Goal: Task Accomplishment & Management: Manage account settings

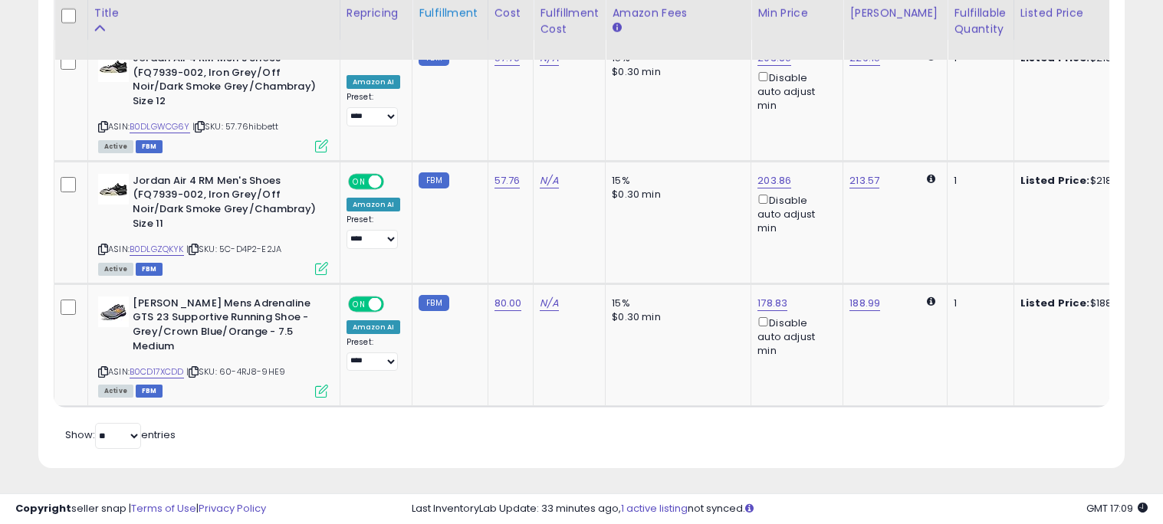
scroll to position [314, 629]
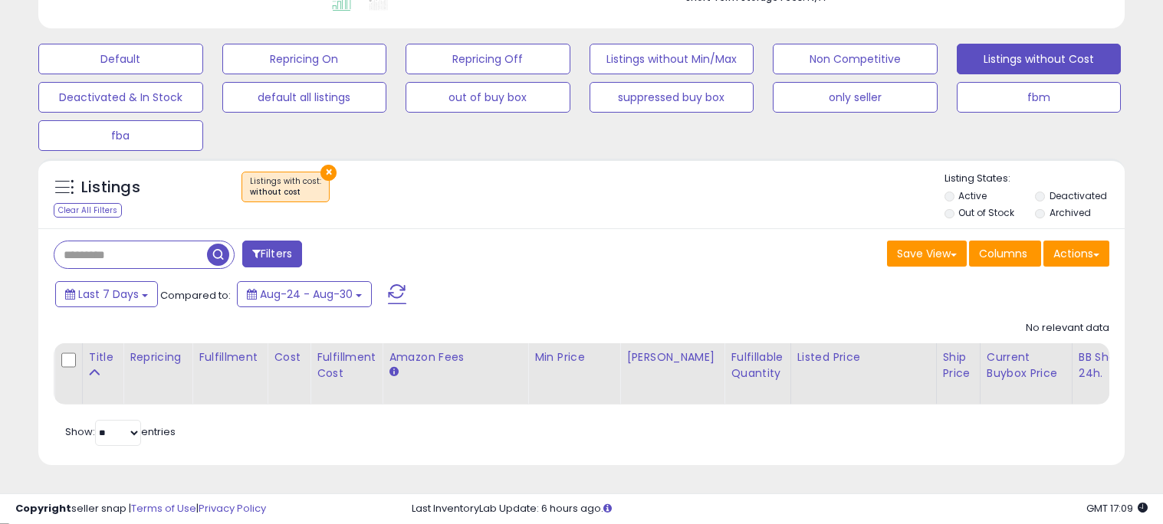
scroll to position [363, 0]
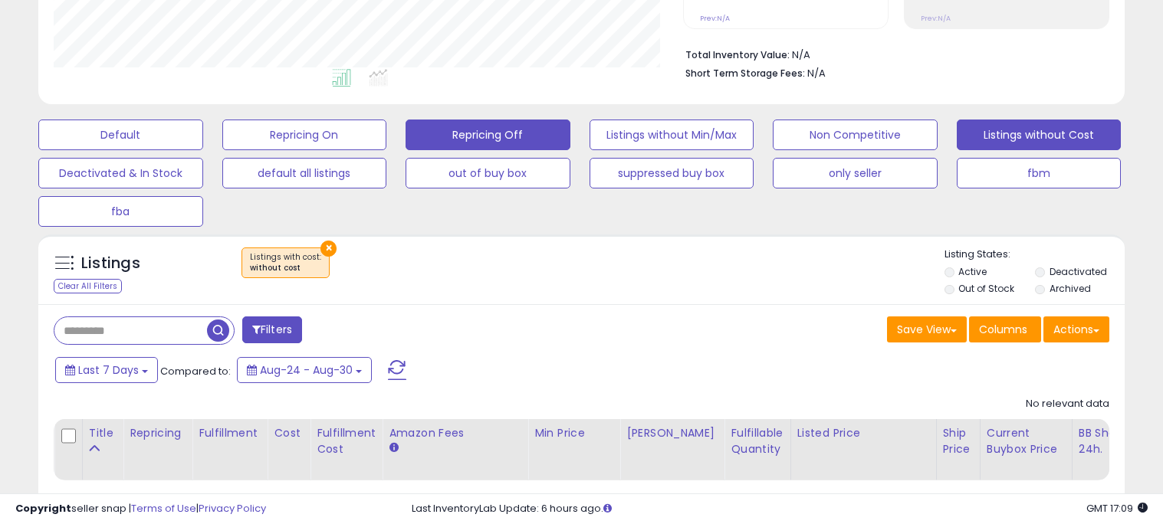
click at [491, 130] on button "Repricing Off" at bounding box center [488, 135] width 165 height 31
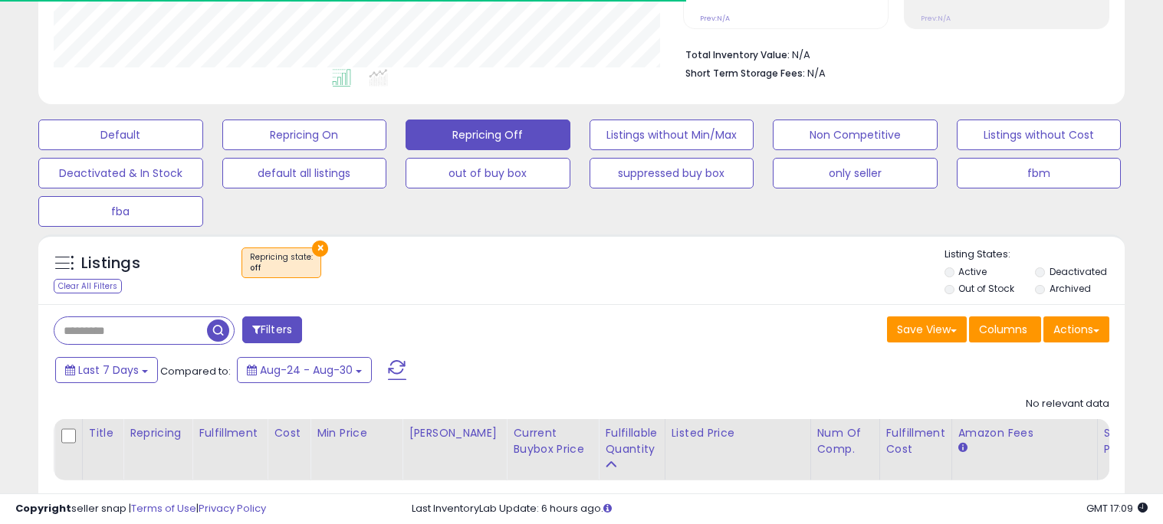
click at [1161, 0] on div "**********" at bounding box center [581, 142] width 1163 height 912
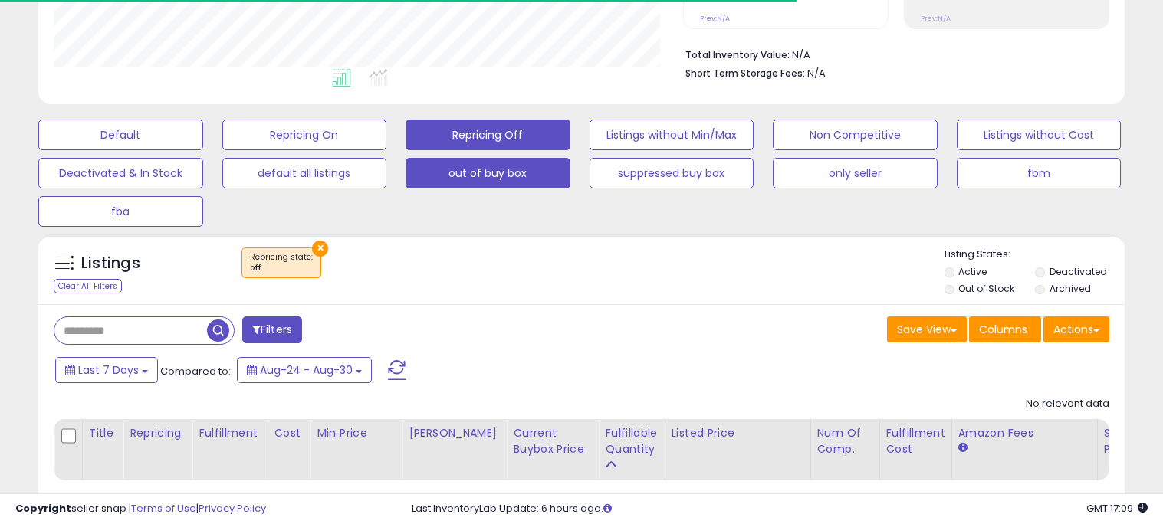
scroll to position [314, 629]
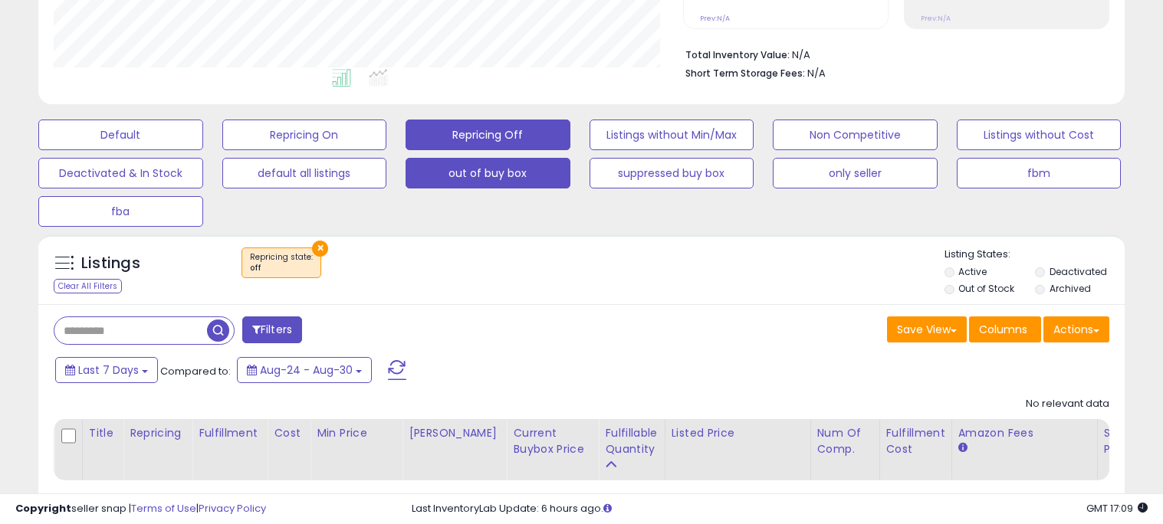
click at [527, 167] on button "out of buy box" at bounding box center [488, 173] width 165 height 31
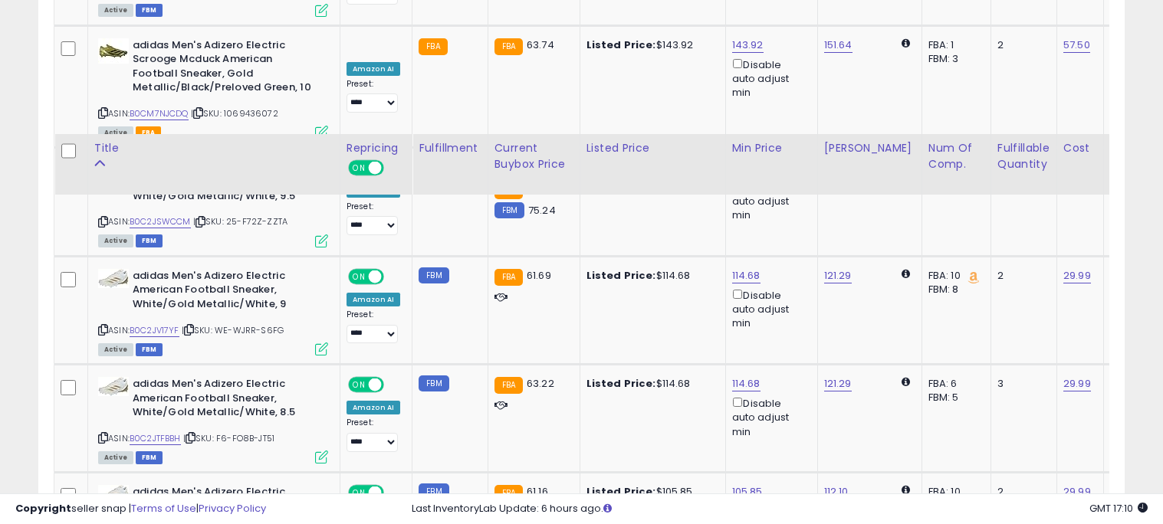
scroll to position [3183, 0]
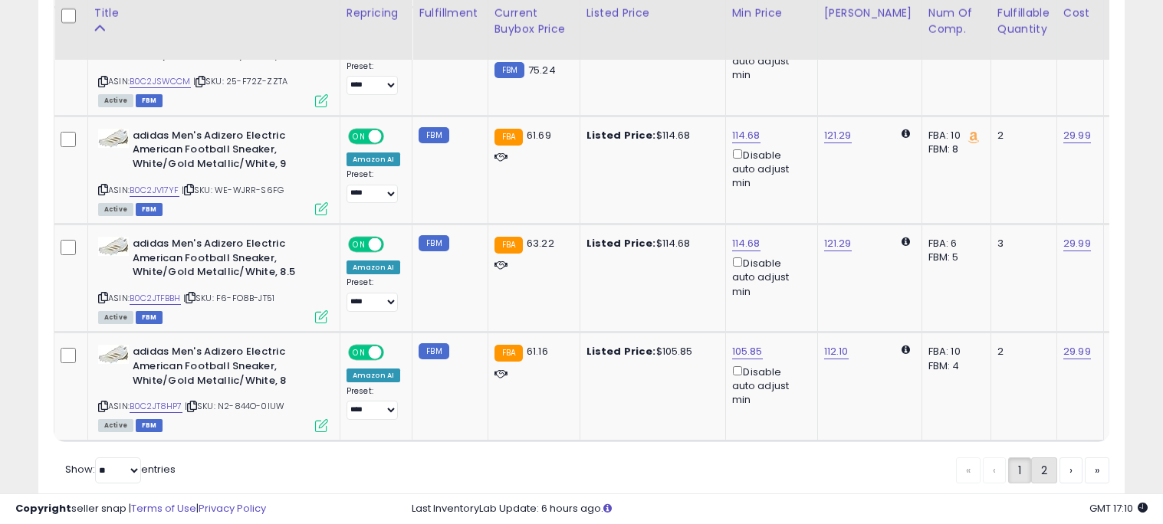
click at [1043, 458] on link "2" at bounding box center [1044, 471] width 26 height 26
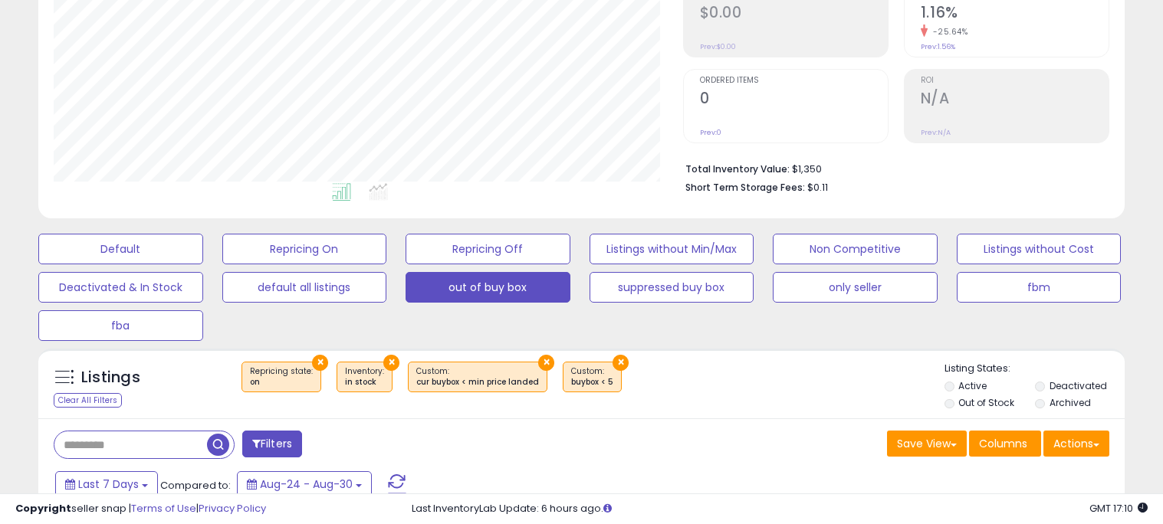
scroll to position [252, 0]
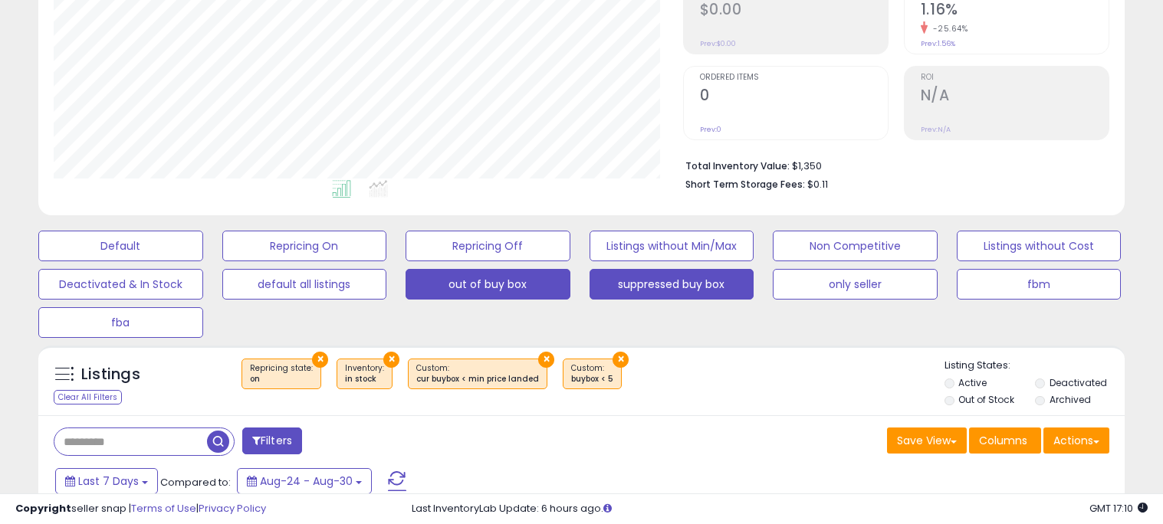
click at [714, 298] on button "suppressed buy box" at bounding box center [672, 284] width 165 height 31
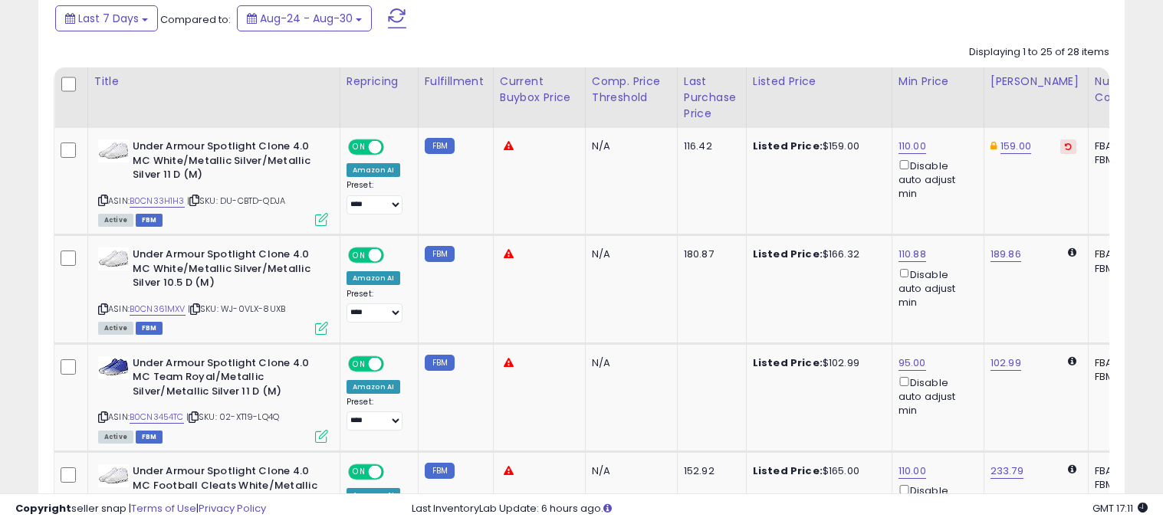
scroll to position [728, 0]
